Goal: Task Accomplishment & Management: Use online tool/utility

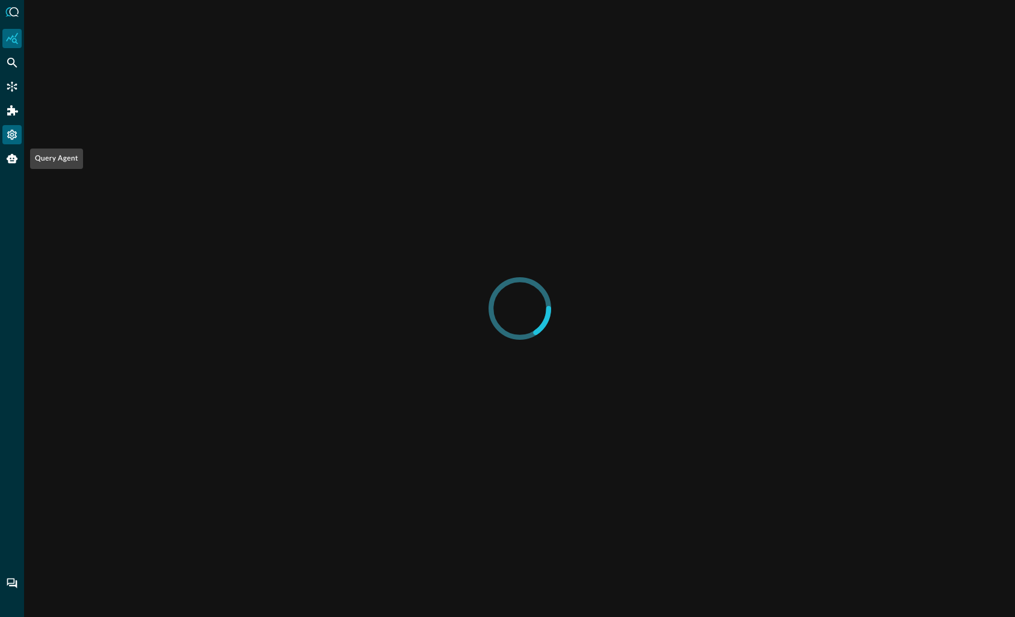
click at [11, 137] on icon "Settings" at bounding box center [12, 135] width 10 height 10
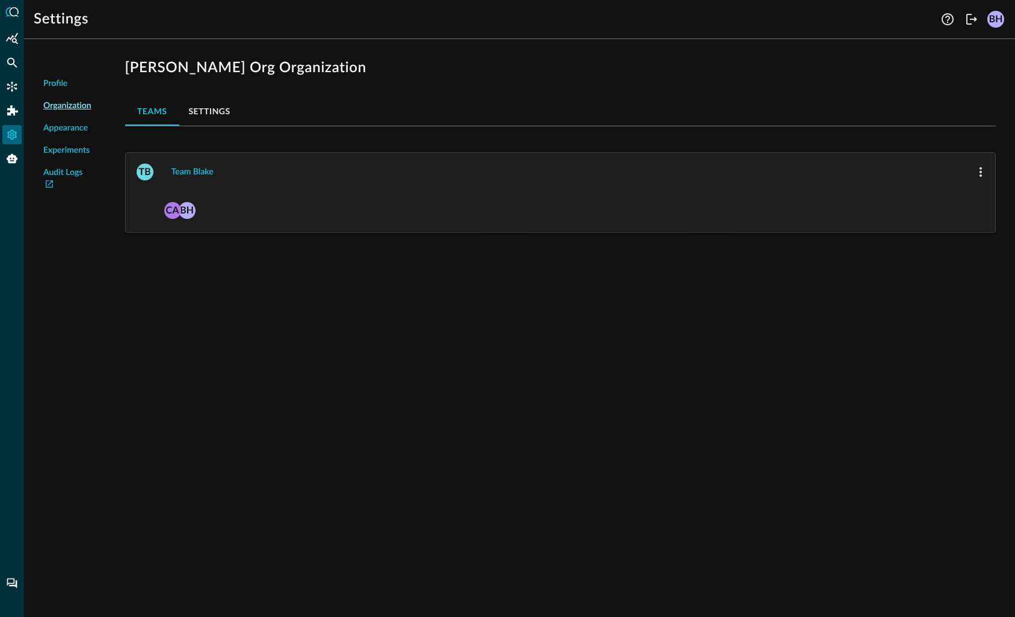
click at [78, 125] on span "Appearance" at bounding box center [65, 128] width 45 height 13
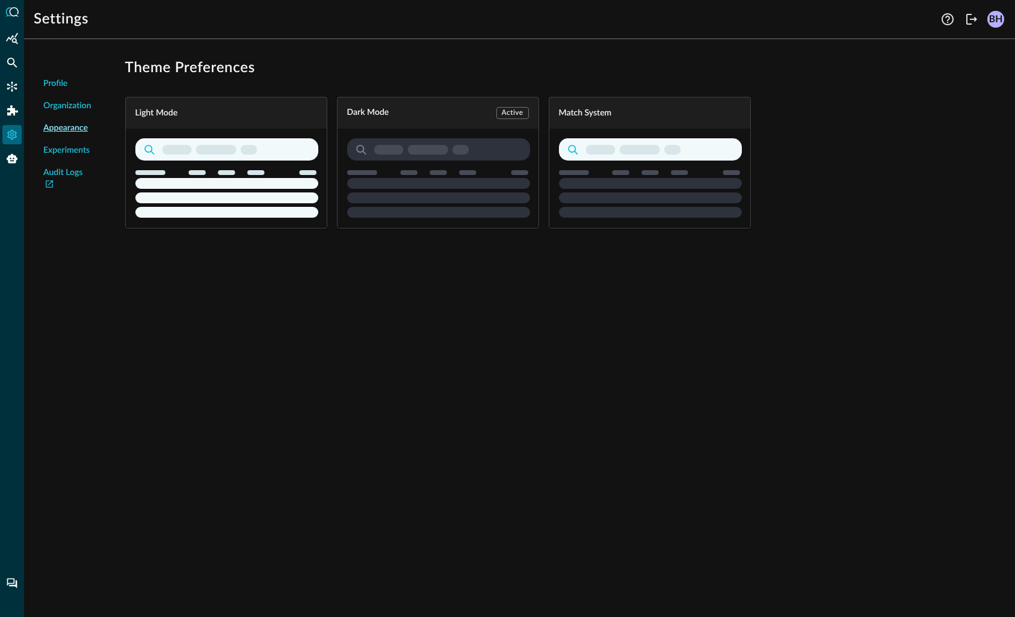
click at [674, 176] on icon "button" at bounding box center [650, 177] width 183 height 79
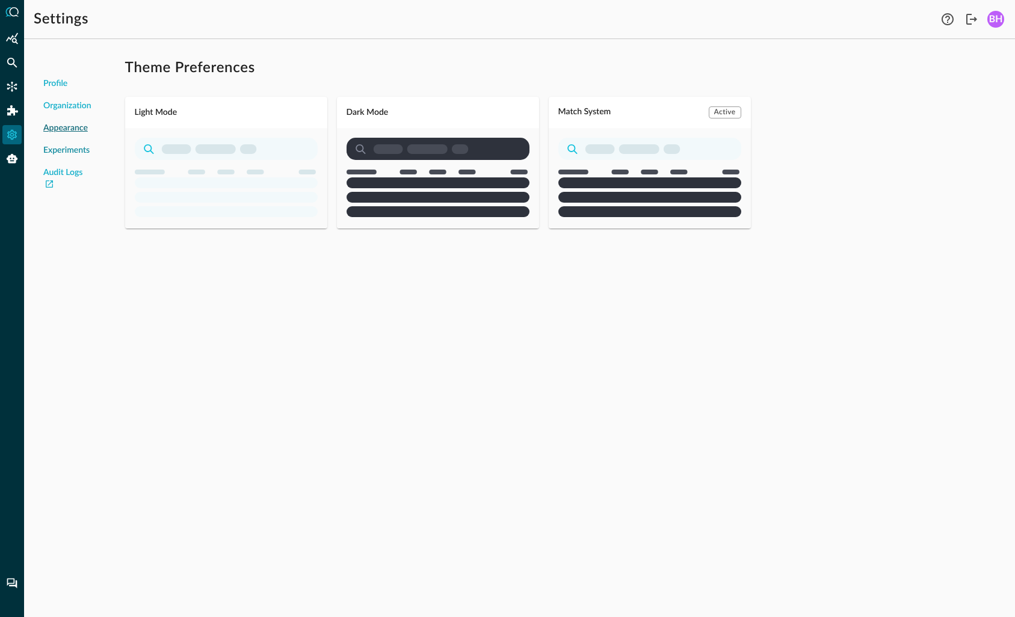
click at [63, 148] on span "Experiments" at bounding box center [66, 150] width 46 height 13
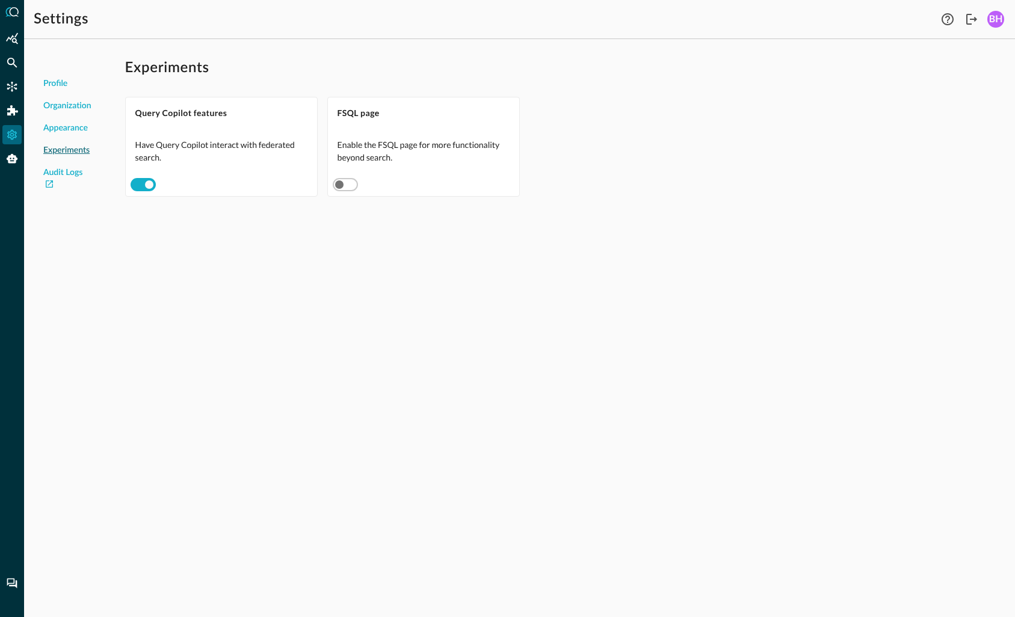
click at [349, 187] on input "checkbox" at bounding box center [339, 184] width 67 height 22
checkbox input "true"
click at [14, 164] on icon "FSQL" at bounding box center [12, 159] width 12 height 12
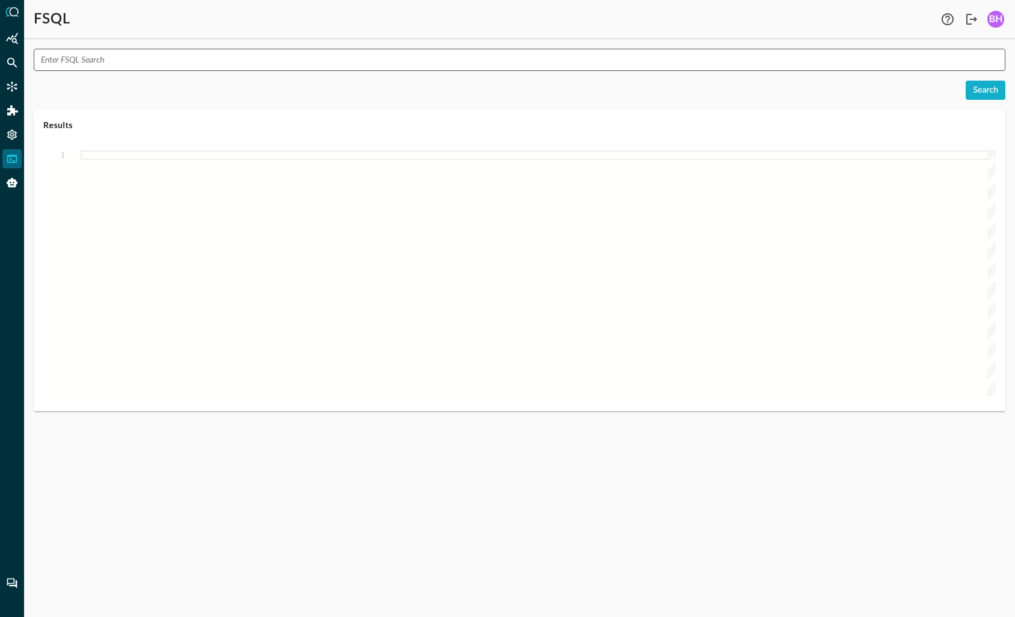
click at [114, 60] on input "text" at bounding box center [523, 60] width 965 height 22
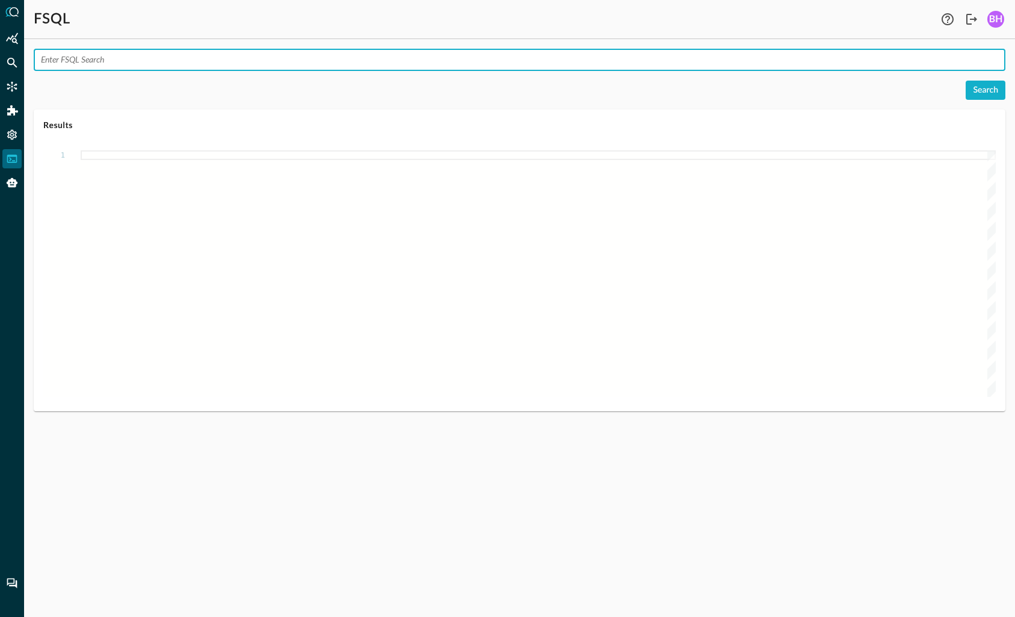
click at [79, 57] on input "text" at bounding box center [523, 60] width 965 height 22
type input "QUERY authentication.*"
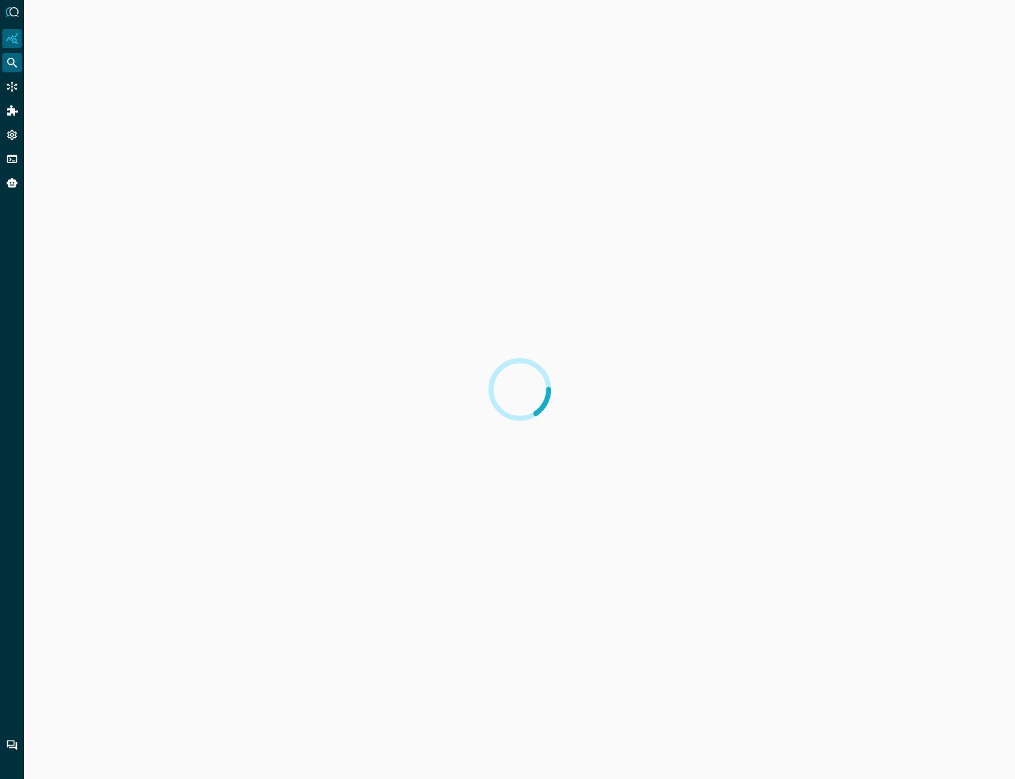
click at [11, 58] on icon "Federated Search" at bounding box center [12, 63] width 10 height 10
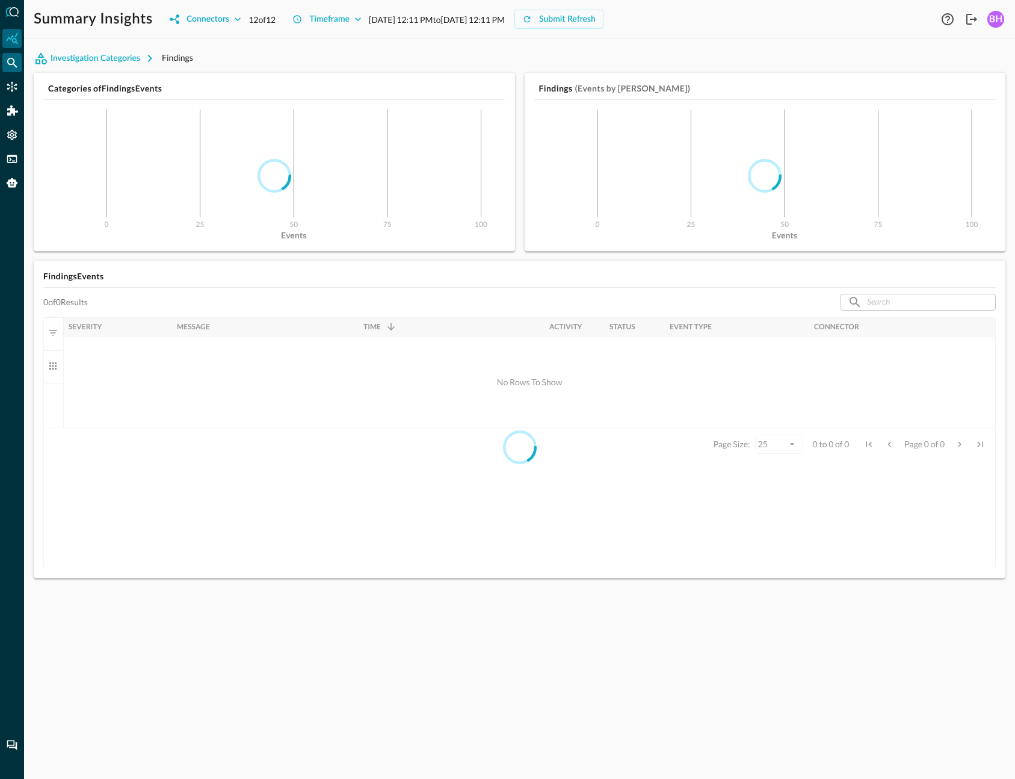
click at [17, 63] on icon "Federated Search" at bounding box center [12, 63] width 12 height 12
click at [12, 64] on icon "Federated Search" at bounding box center [12, 63] width 10 height 10
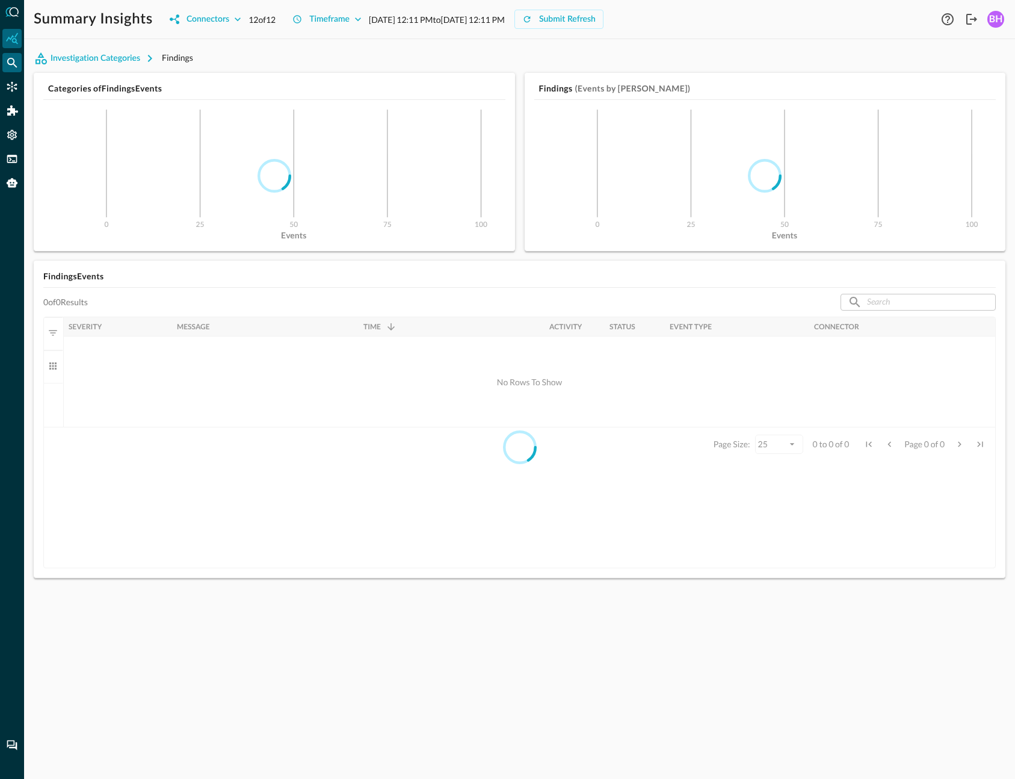
click at [12, 64] on icon "Federated Search" at bounding box center [12, 63] width 10 height 10
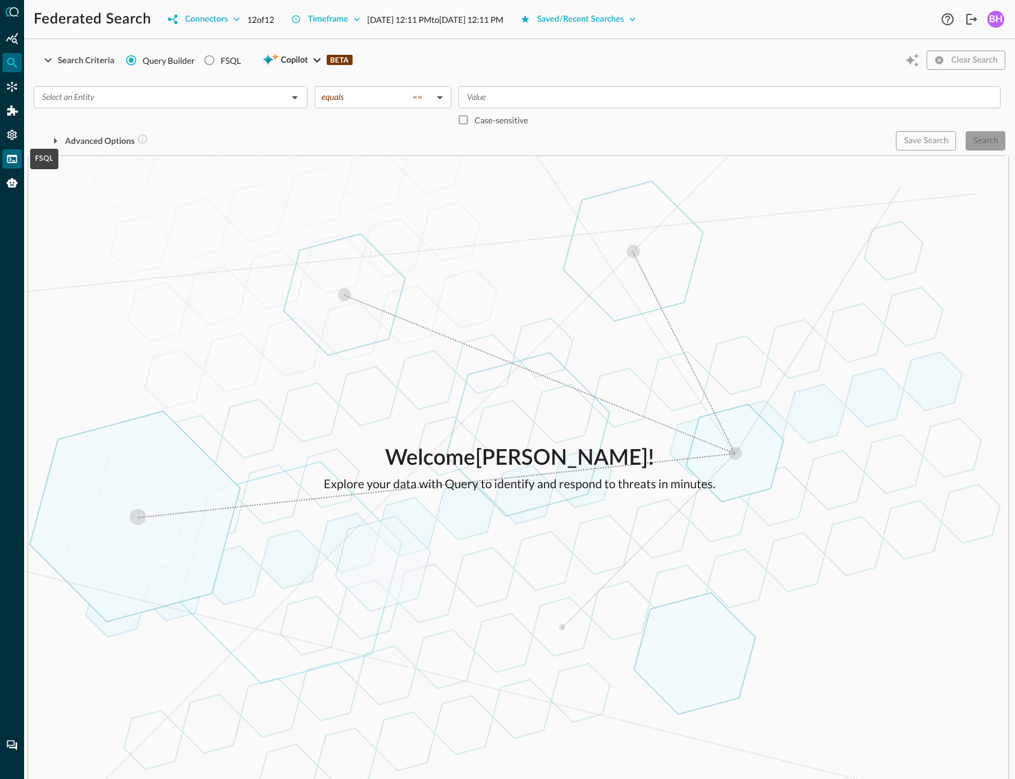
click at [12, 160] on icon "FSQL" at bounding box center [12, 159] width 12 height 12
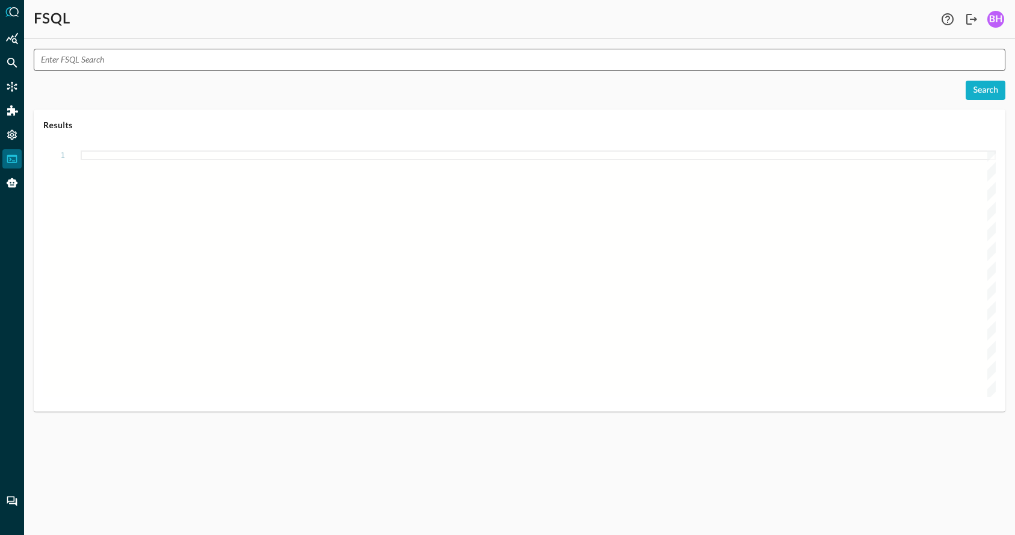
click at [162, 67] on input "text" at bounding box center [523, 60] width 965 height 22
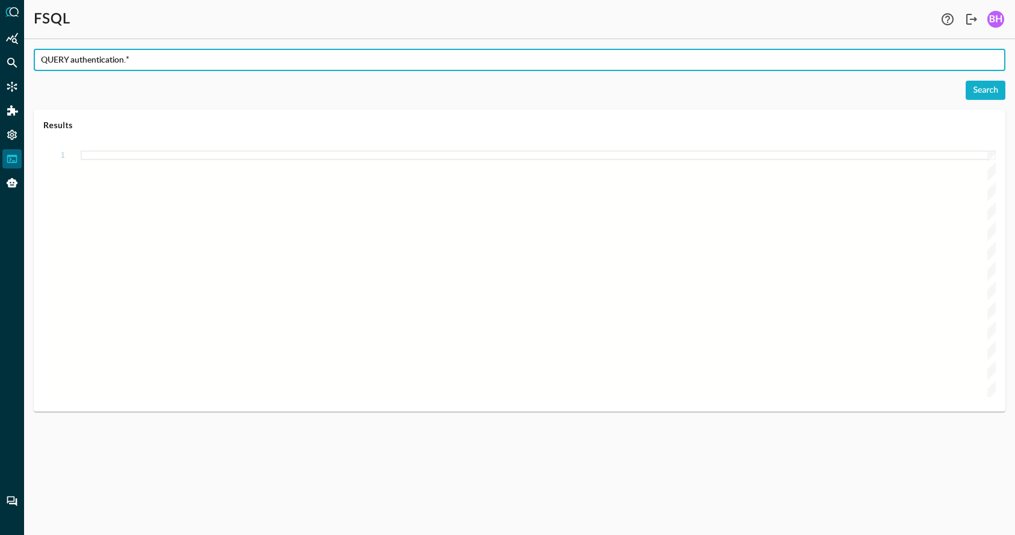
type input "QUERY authentication.*"
